Goal: Information Seeking & Learning: Learn about a topic

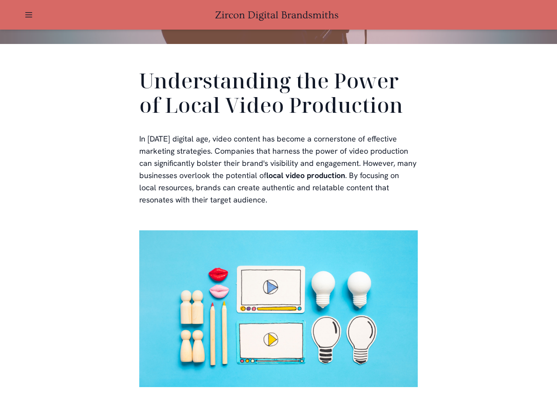
scroll to position [1688, 0]
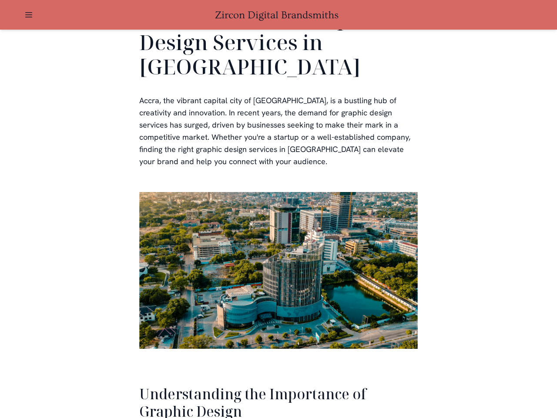
scroll to position [1789, 0]
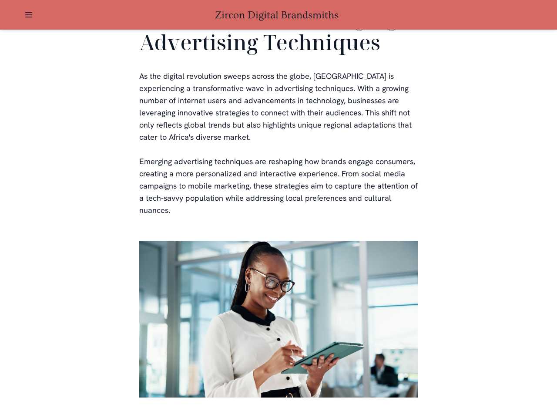
scroll to position [1770, 0]
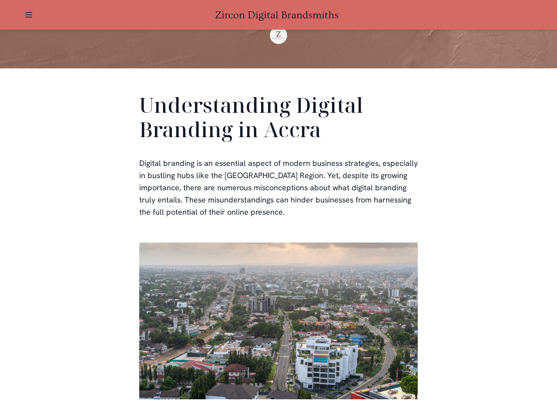
scroll to position [261, 0]
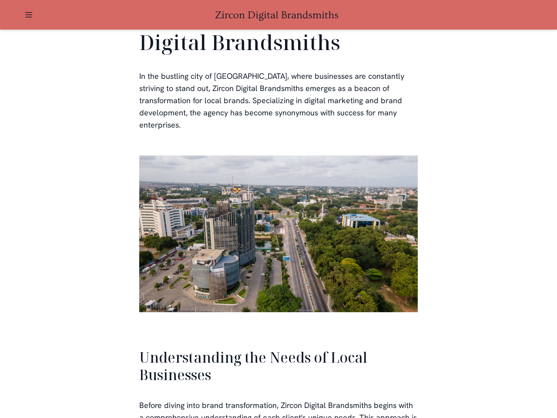
scroll to position [1857, 0]
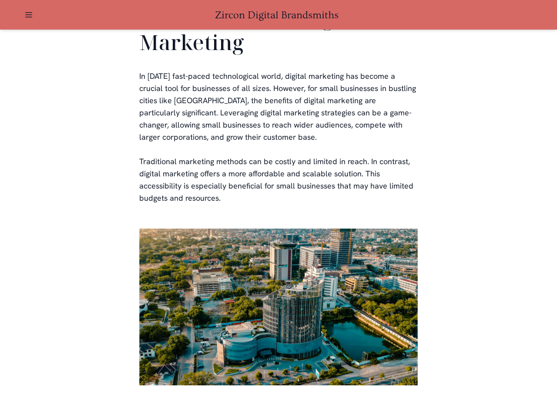
scroll to position [1709, 0]
